Goal: Transaction & Acquisition: Purchase product/service

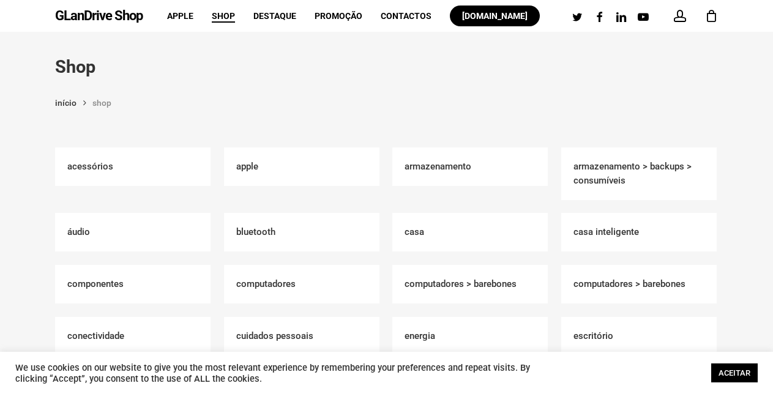
click at [714, 371] on link "ACEITAR" at bounding box center [734, 372] width 46 height 19
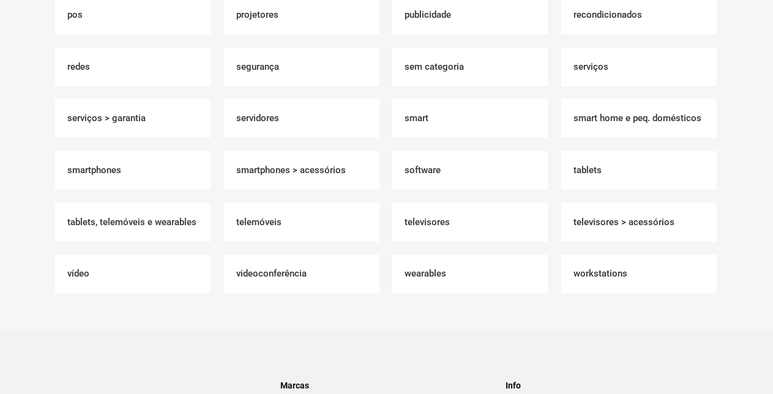
scroll to position [1256, 0]
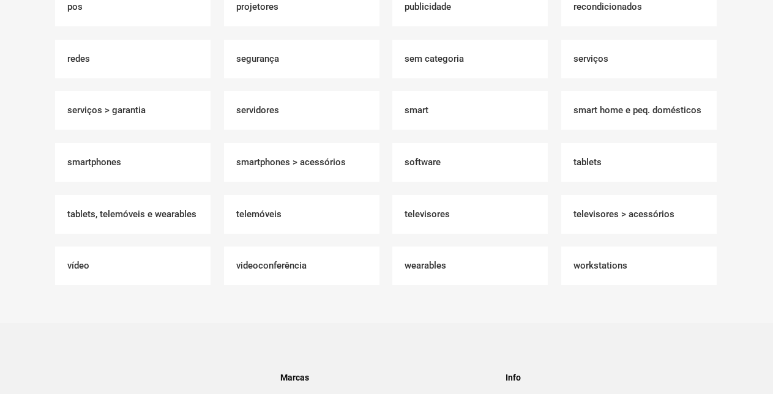
click at [594, 6] on h2 "Recondicionados (1)" at bounding box center [638, 7] width 155 height 39
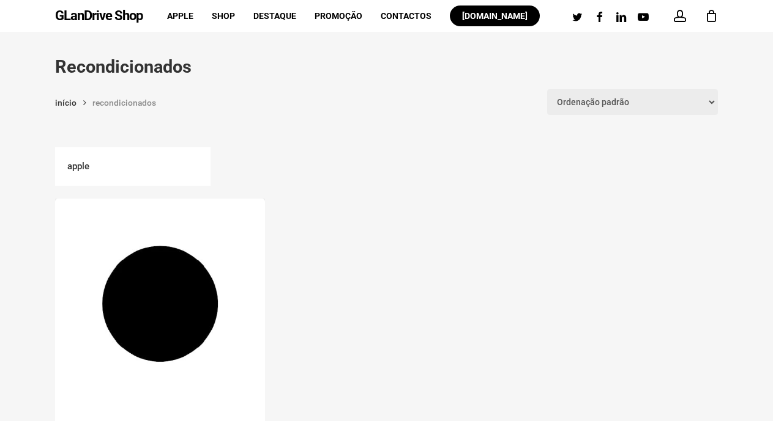
scroll to position [369, 0]
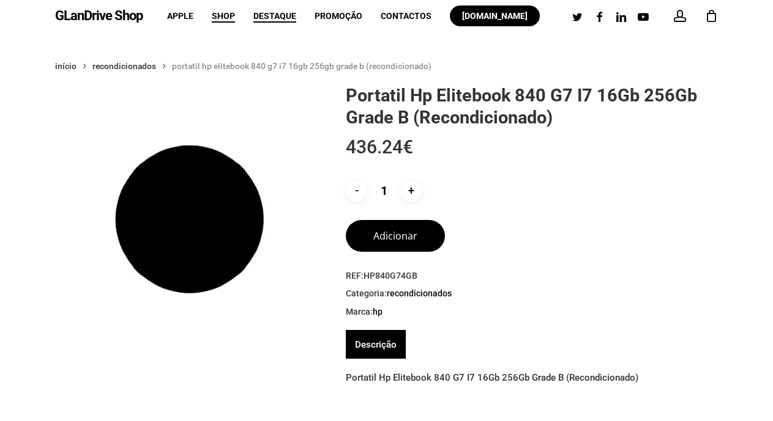
click at [284, 20] on span "Destaque" at bounding box center [274, 16] width 43 height 10
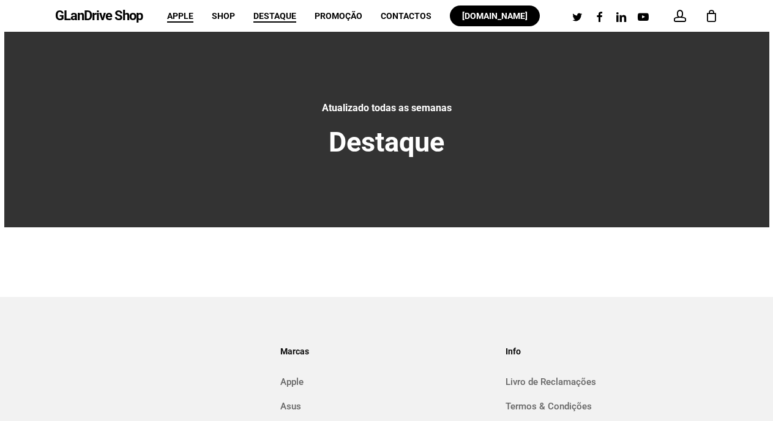
click at [180, 18] on span "Apple" at bounding box center [180, 16] width 26 height 10
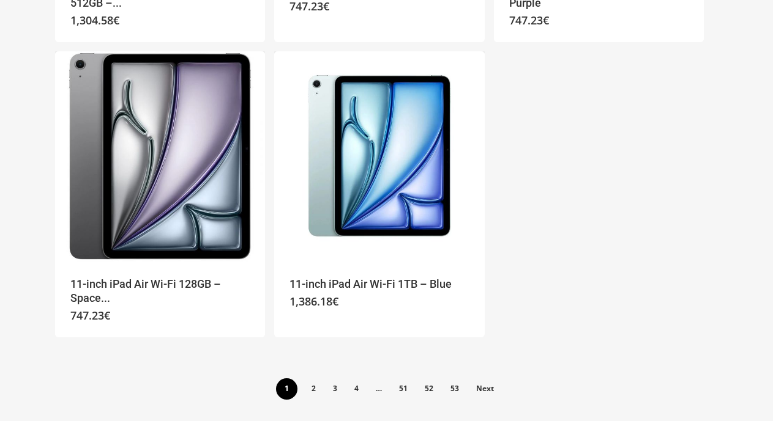
scroll to position [2186, 0]
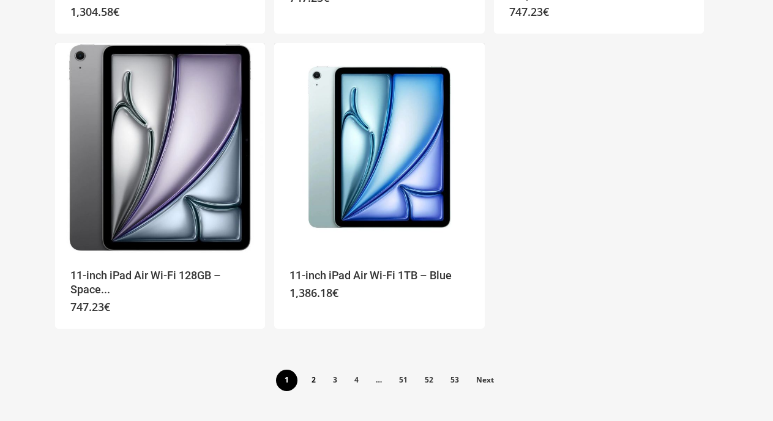
click at [317, 376] on link "2" at bounding box center [313, 380] width 20 height 20
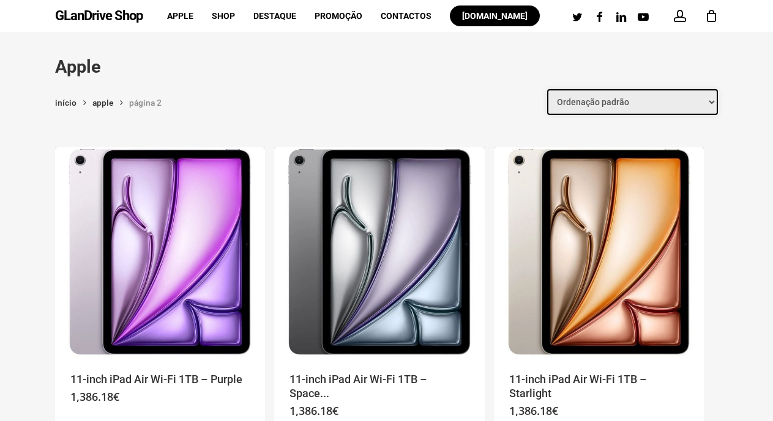
click at [629, 106] on select "Ordenação padrão Ordenar por mais recentes Ordenar por preço: menor para maior …" at bounding box center [632, 102] width 171 height 26
select select "price"
click at [547, 89] on select "Ordenação padrão Ordenar por mais recentes Ordenar por preço: menor para maior …" at bounding box center [632, 102] width 171 height 26
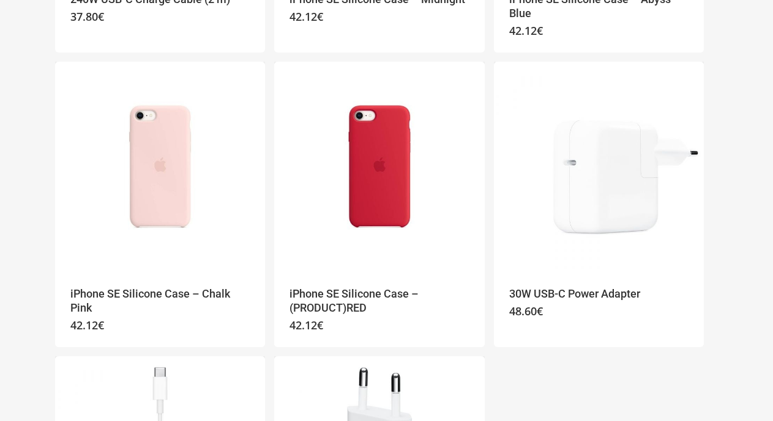
scroll to position [2213, 0]
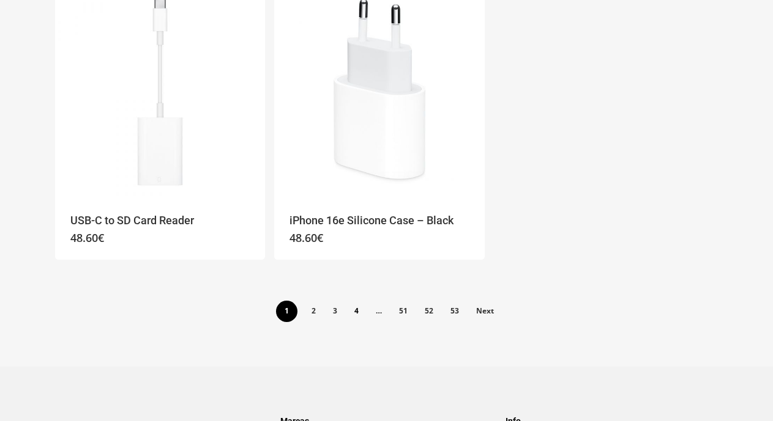
click at [355, 314] on link "4" at bounding box center [356, 311] width 20 height 20
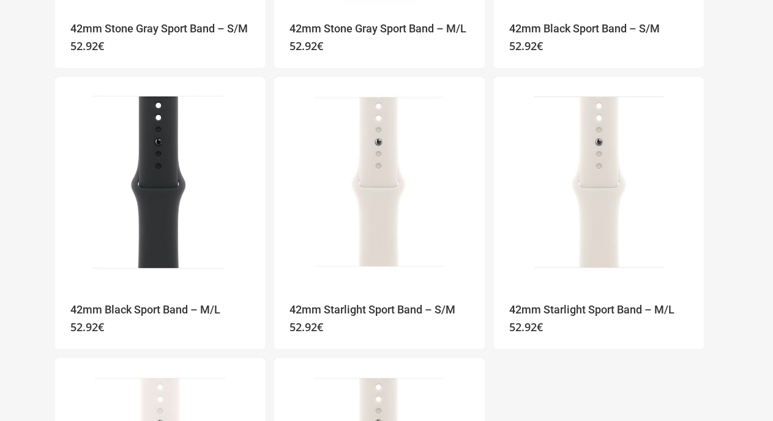
scroll to position [1844, 0]
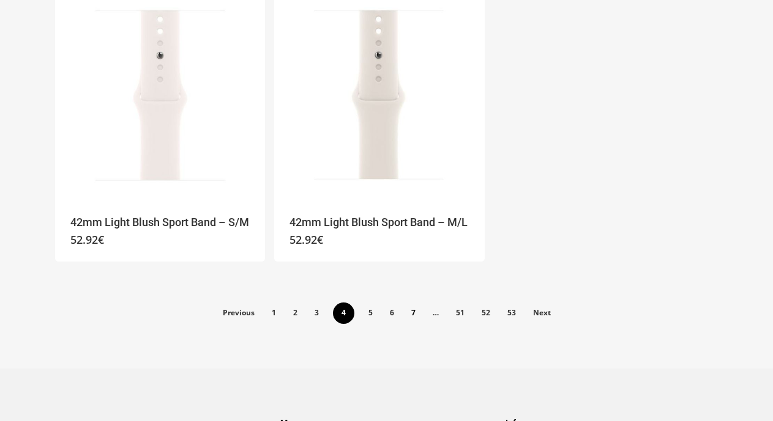
click at [414, 312] on link "7" at bounding box center [413, 313] width 20 height 20
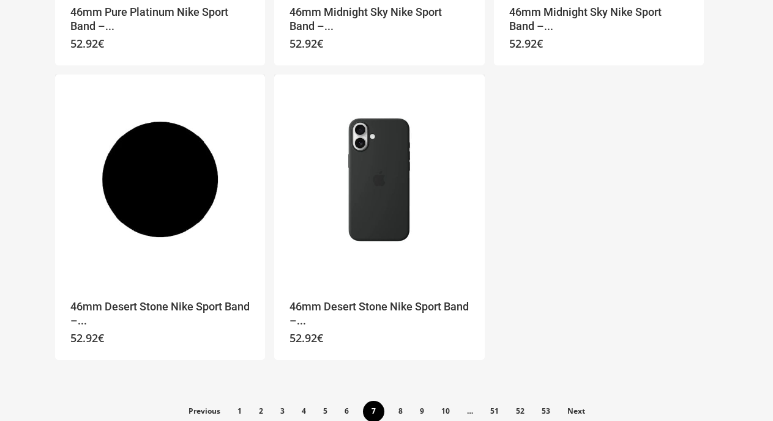
scroll to position [2213, 0]
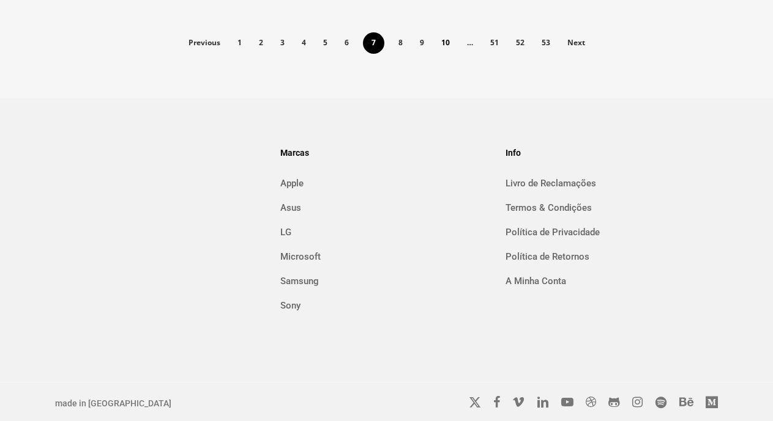
click at [442, 43] on link "10" at bounding box center [445, 42] width 24 height 20
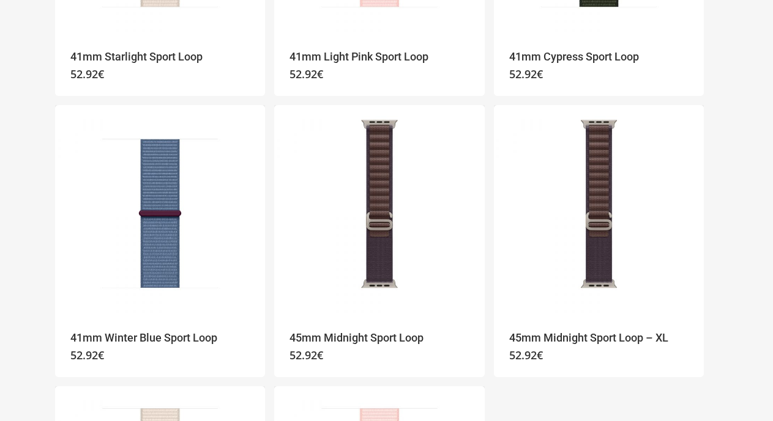
scroll to position [1844, 0]
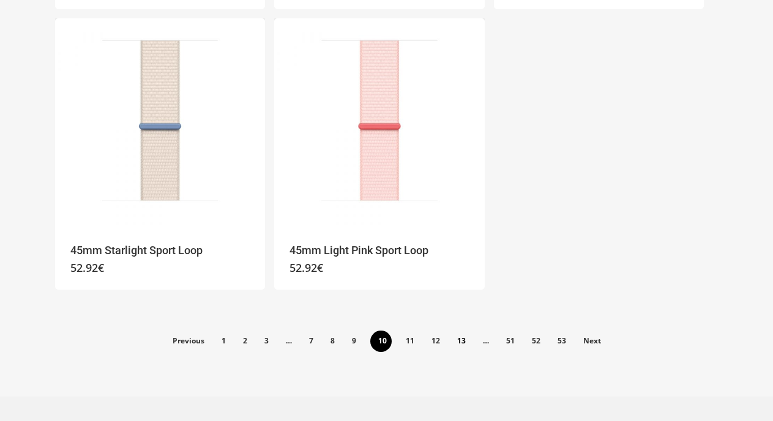
click at [460, 343] on link "13" at bounding box center [461, 341] width 24 height 20
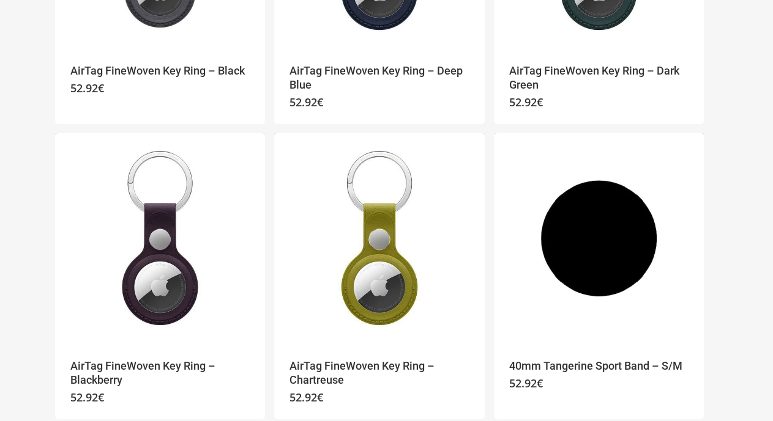
scroll to position [1844, 0]
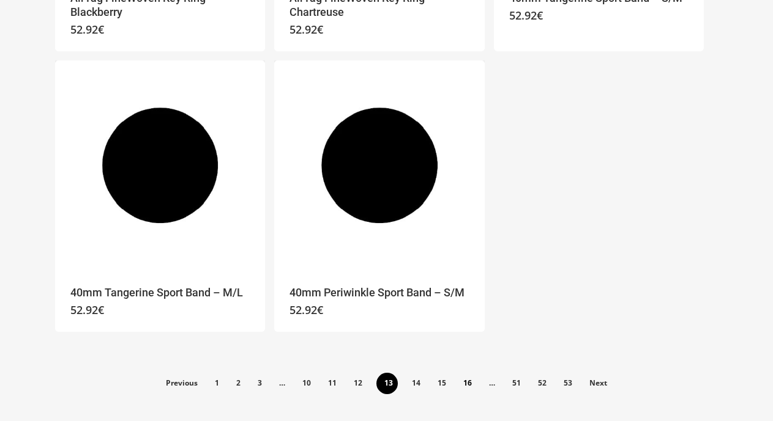
click at [471, 384] on link "16" at bounding box center [467, 383] width 24 height 20
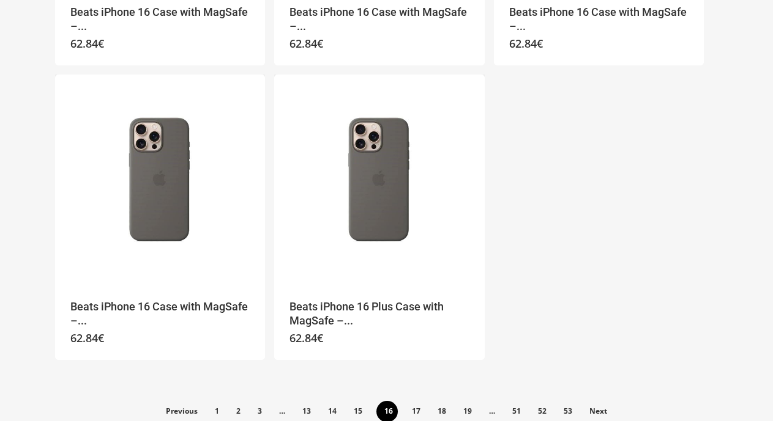
scroll to position [2213, 0]
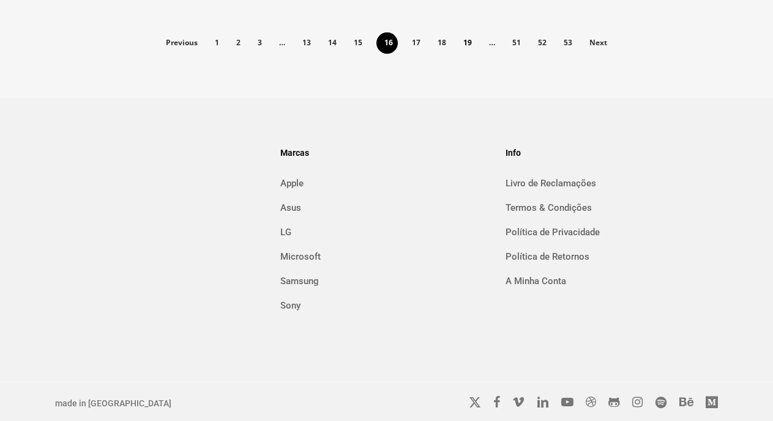
click at [467, 44] on link "19" at bounding box center [467, 42] width 24 height 20
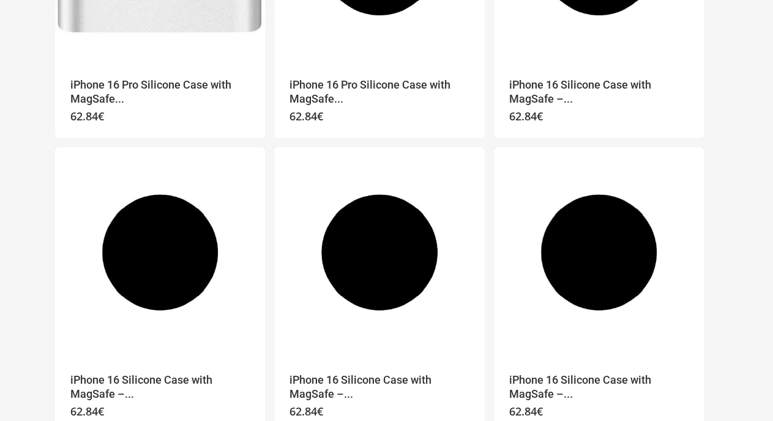
scroll to position [1844, 0]
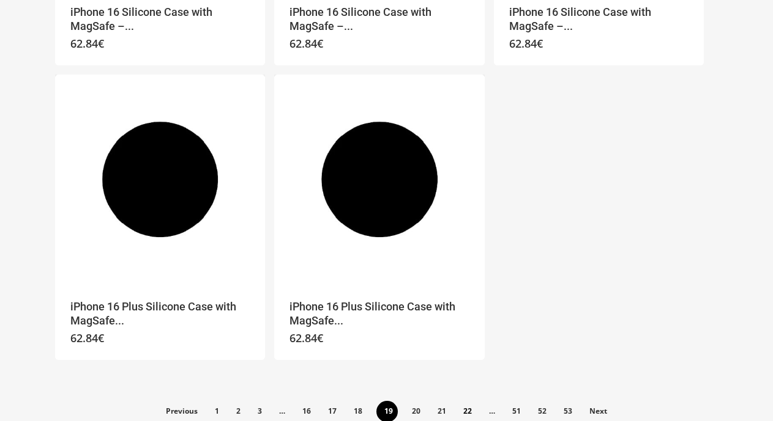
click at [464, 414] on link "22" at bounding box center [467, 411] width 24 height 20
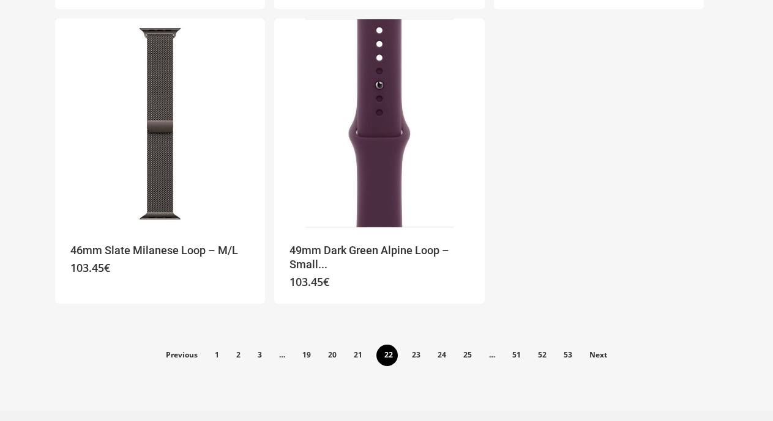
scroll to position [2158, 0]
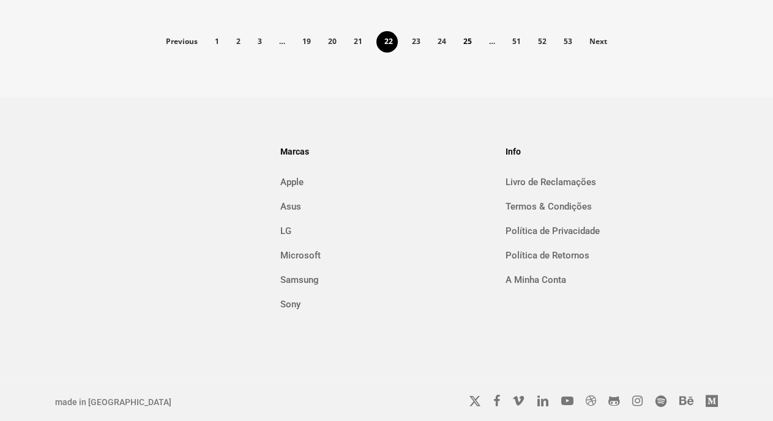
click at [466, 40] on link "25" at bounding box center [467, 41] width 24 height 20
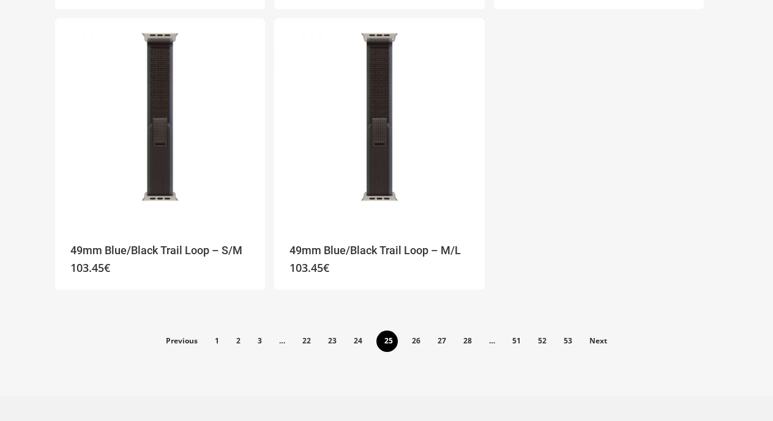
scroll to position [2143, 0]
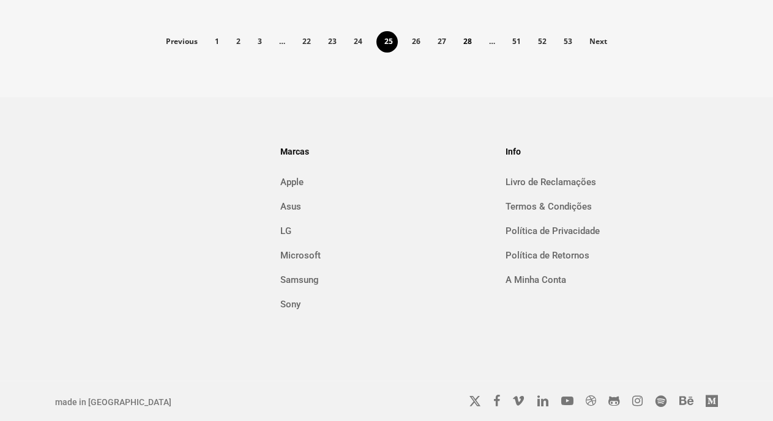
click at [463, 42] on link "28" at bounding box center [467, 41] width 24 height 20
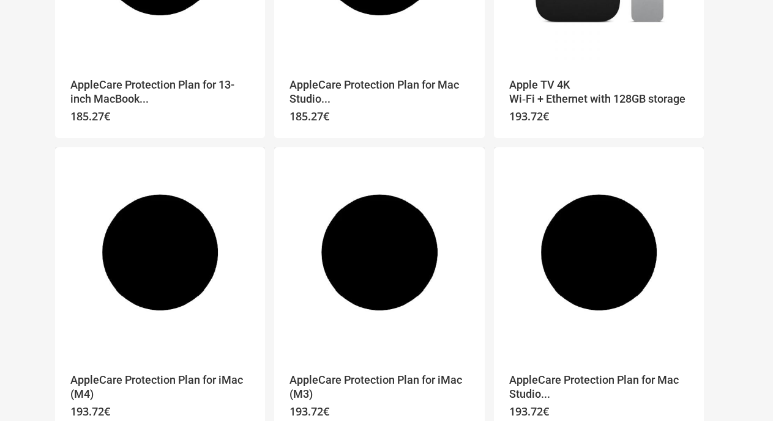
scroll to position [1844, 0]
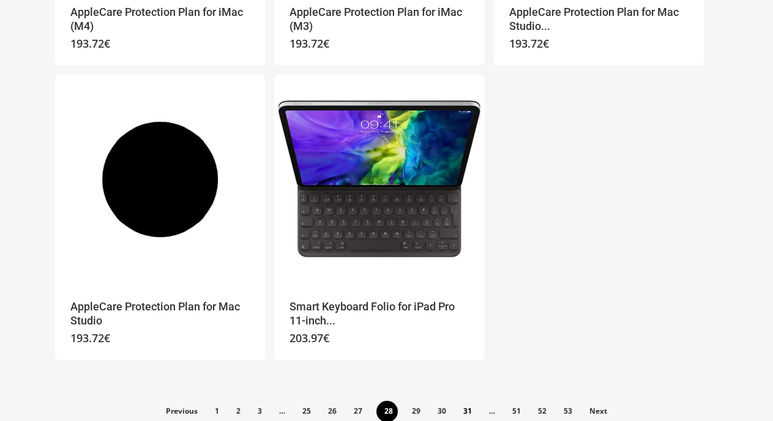
click at [470, 410] on link "31" at bounding box center [467, 411] width 24 height 20
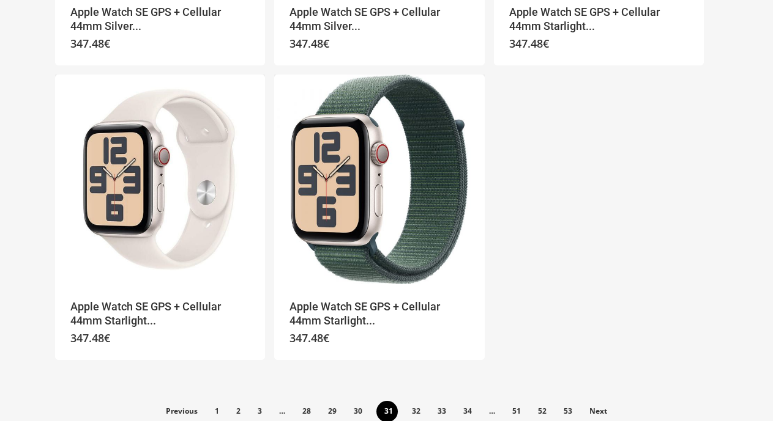
scroll to position [2213, 0]
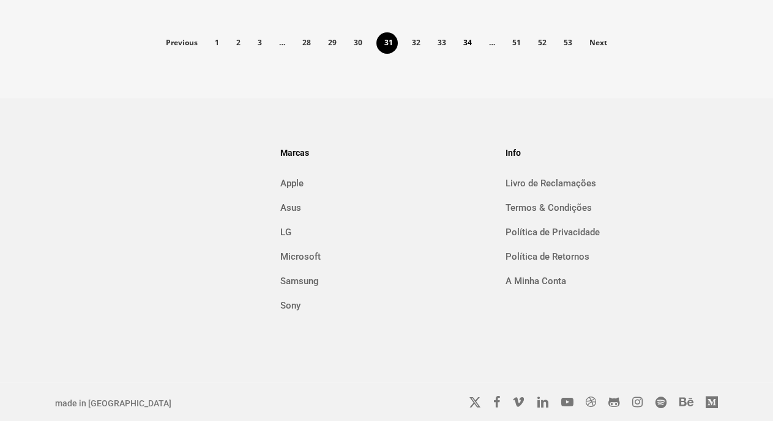
click at [466, 44] on link "34" at bounding box center [467, 42] width 24 height 20
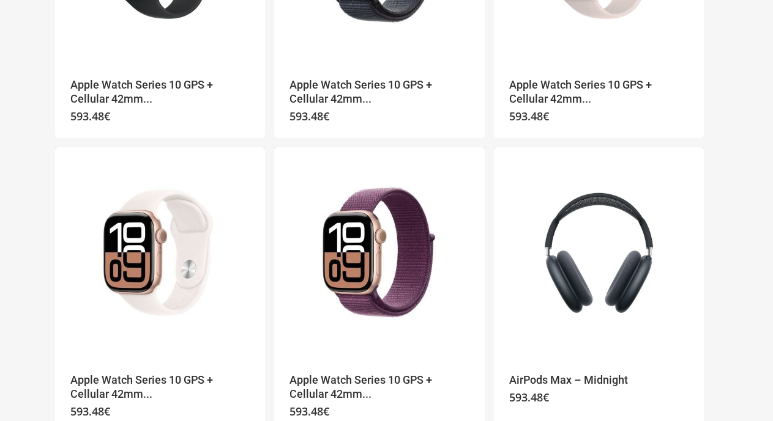
scroll to position [1844, 0]
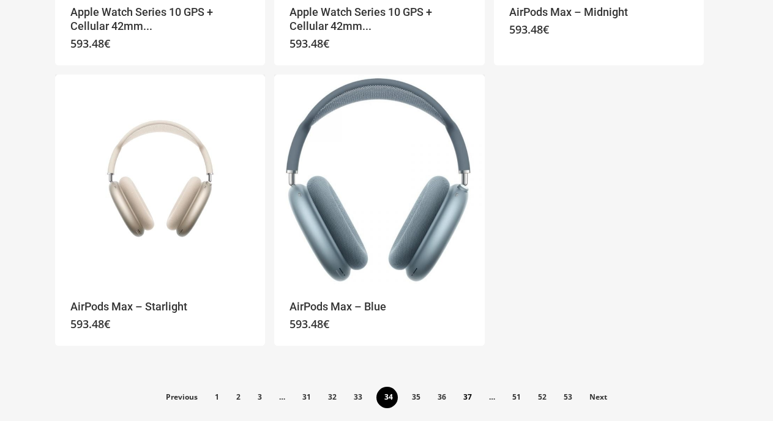
click at [466, 396] on link "37" at bounding box center [467, 397] width 24 height 20
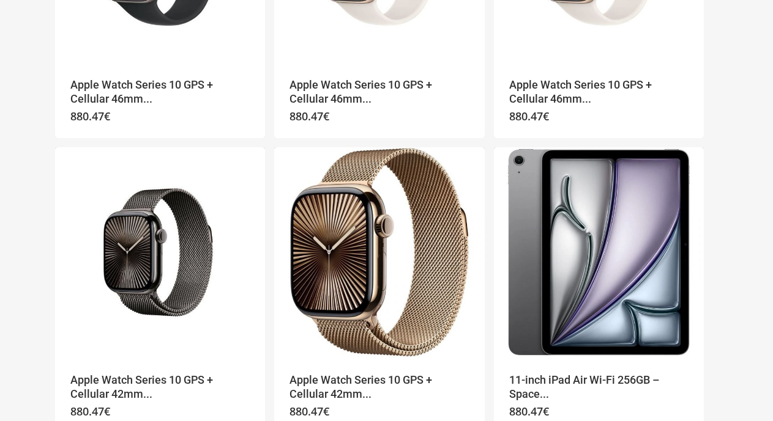
scroll to position [1844, 0]
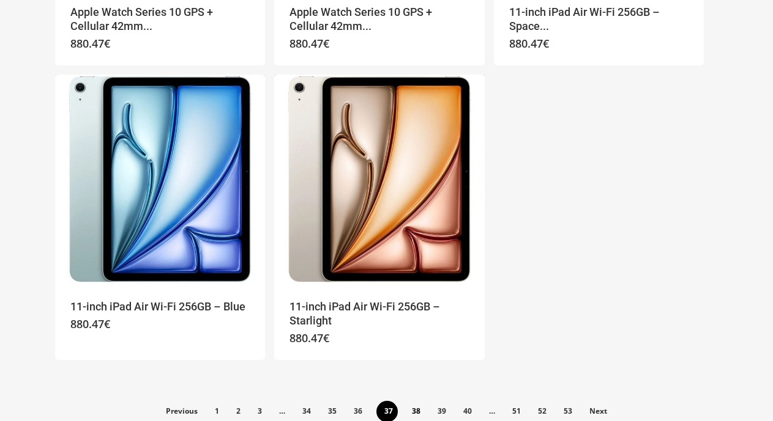
click at [419, 414] on link "38" at bounding box center [416, 411] width 24 height 20
